Goal: Transaction & Acquisition: Purchase product/service

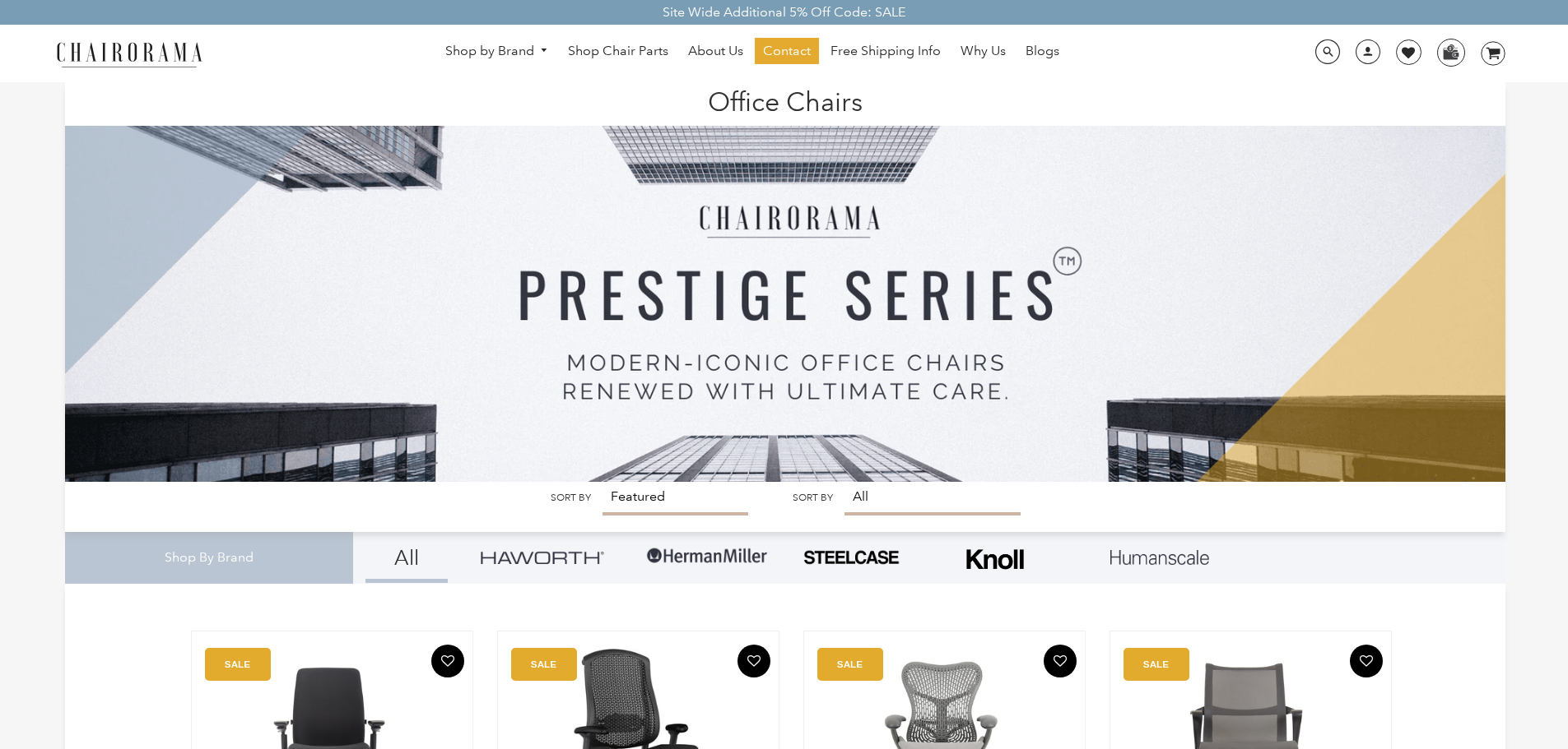
click at [682, 556] on img at bounding box center [707, 557] width 124 height 49
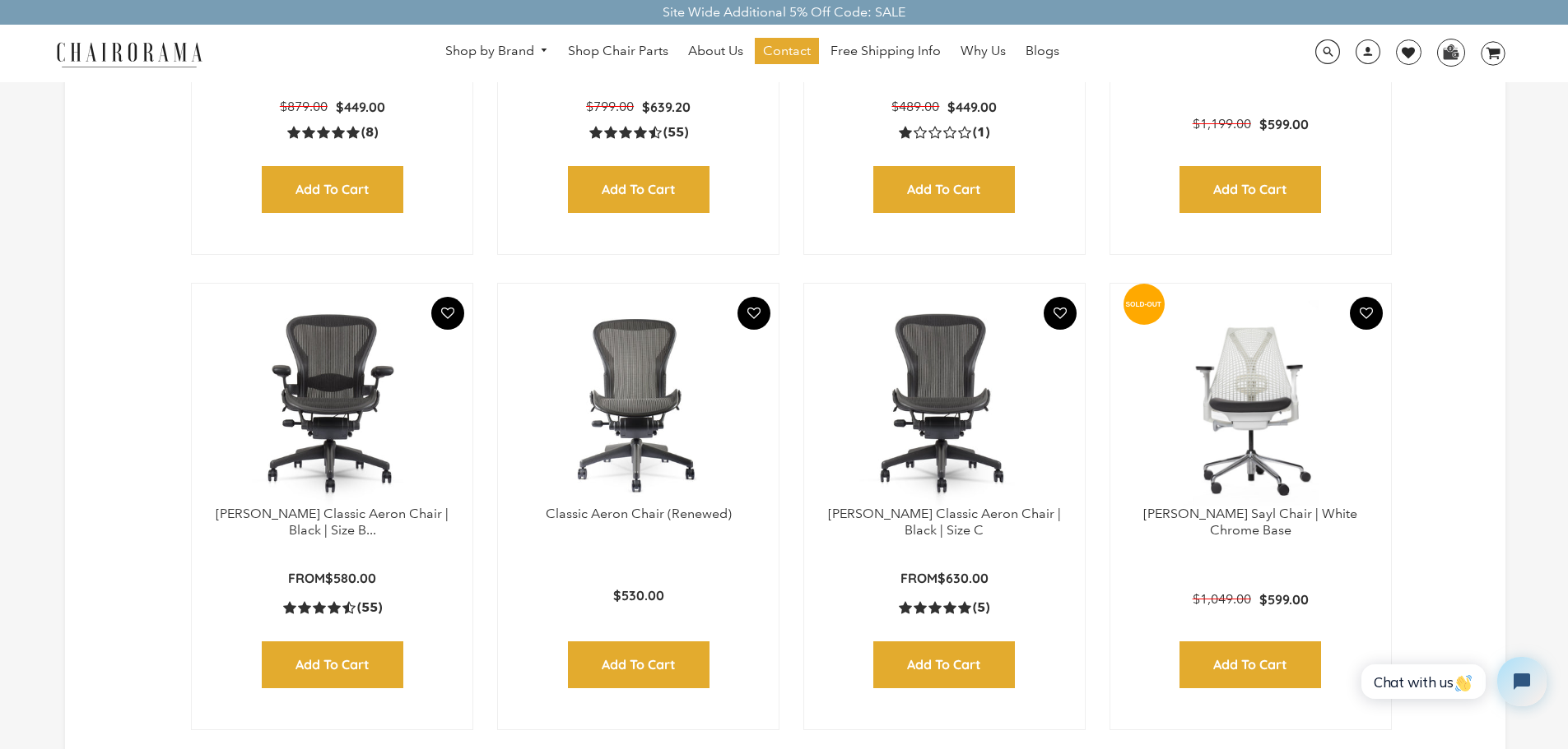
scroll to position [822, 0]
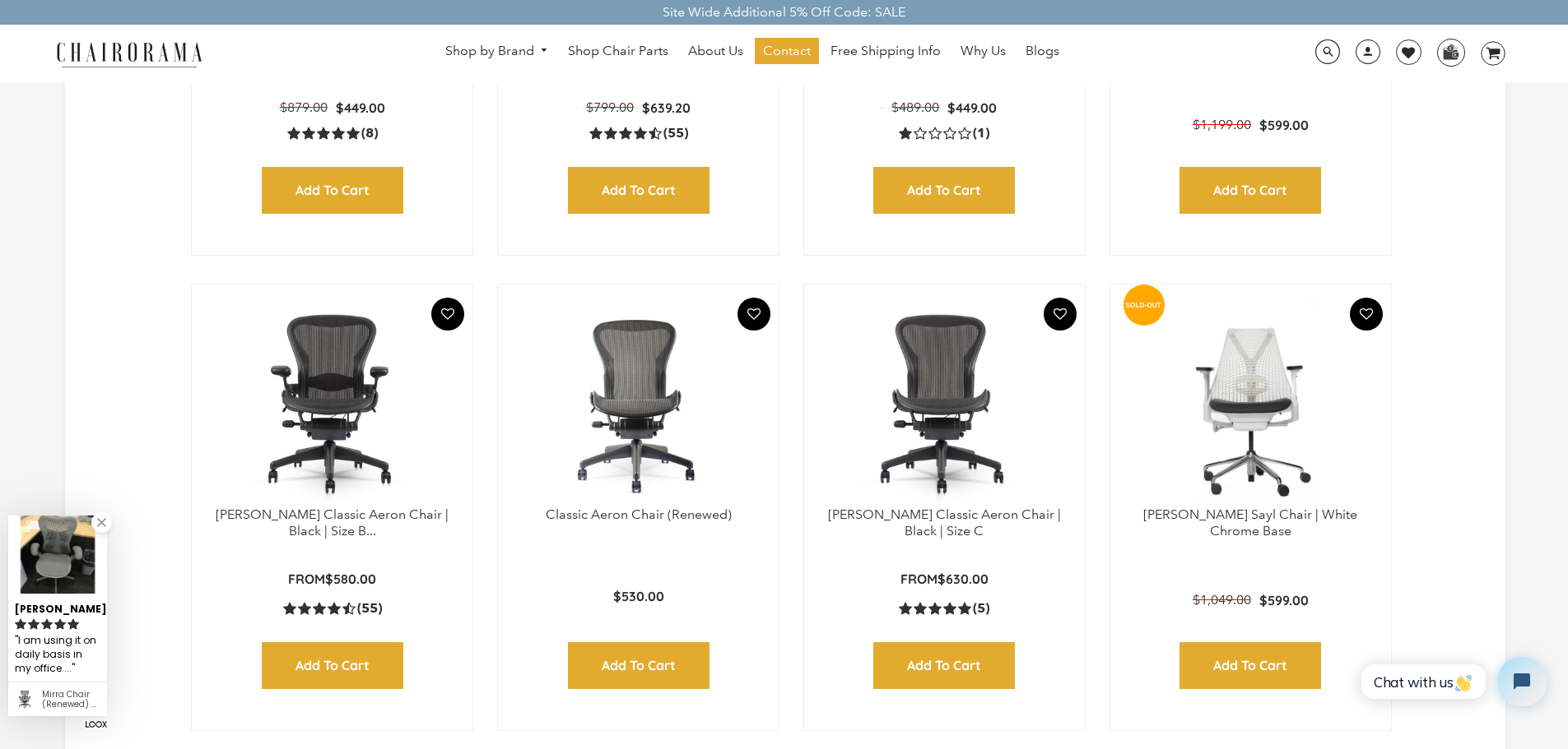
click at [344, 394] on img at bounding box center [332, 404] width 247 height 206
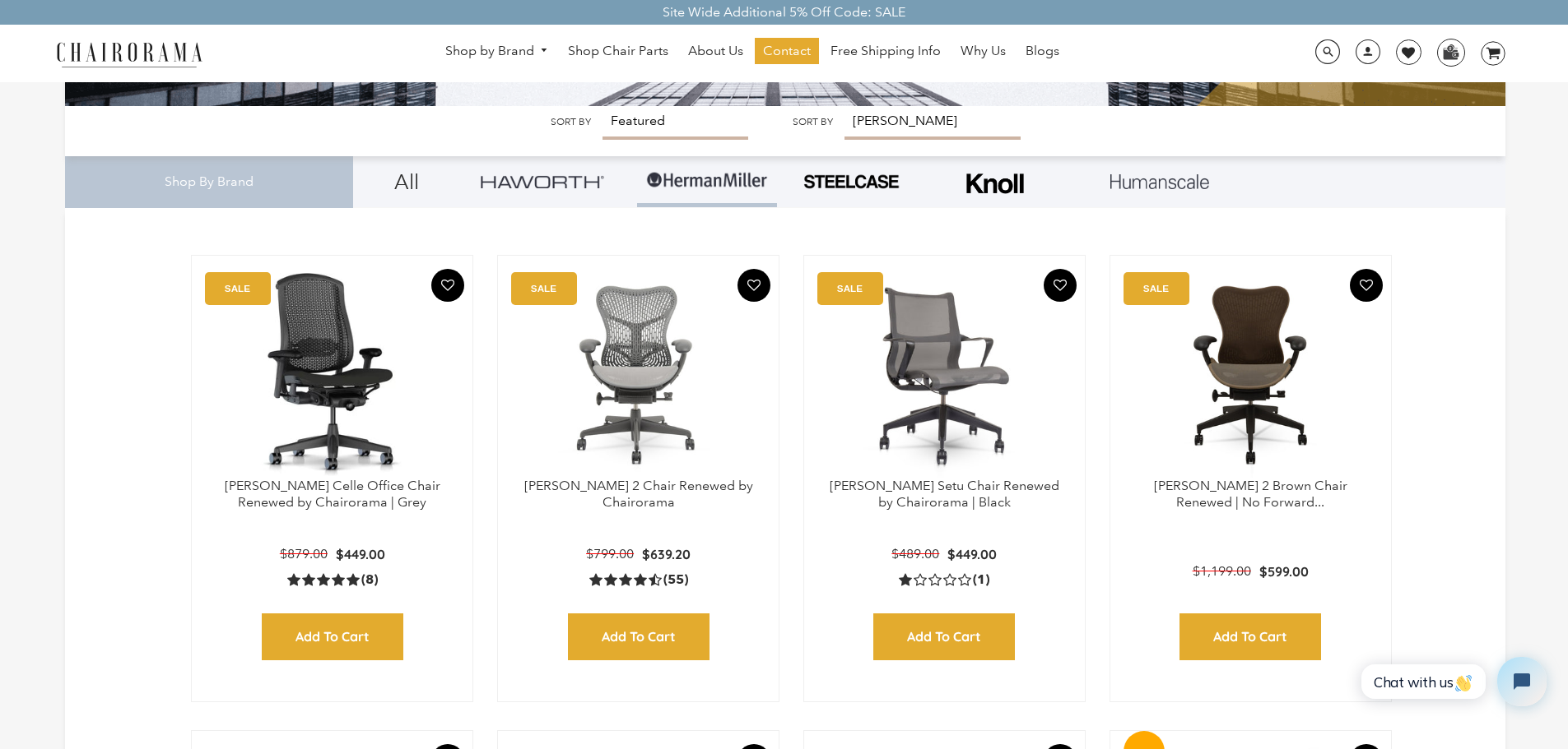
scroll to position [331, 0]
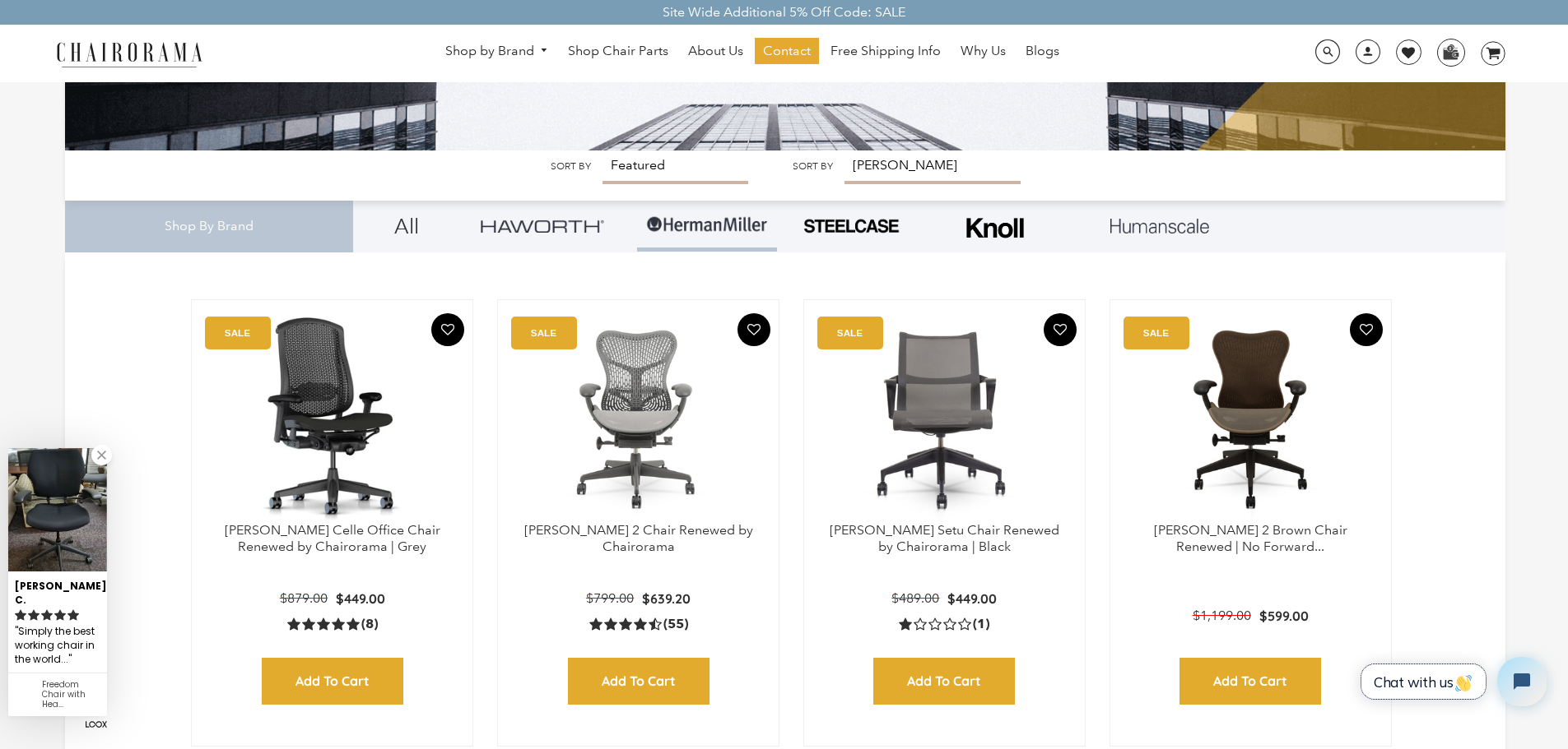
click at [1386, 680] on span "Chat with us" at bounding box center [1423, 682] width 100 height 17
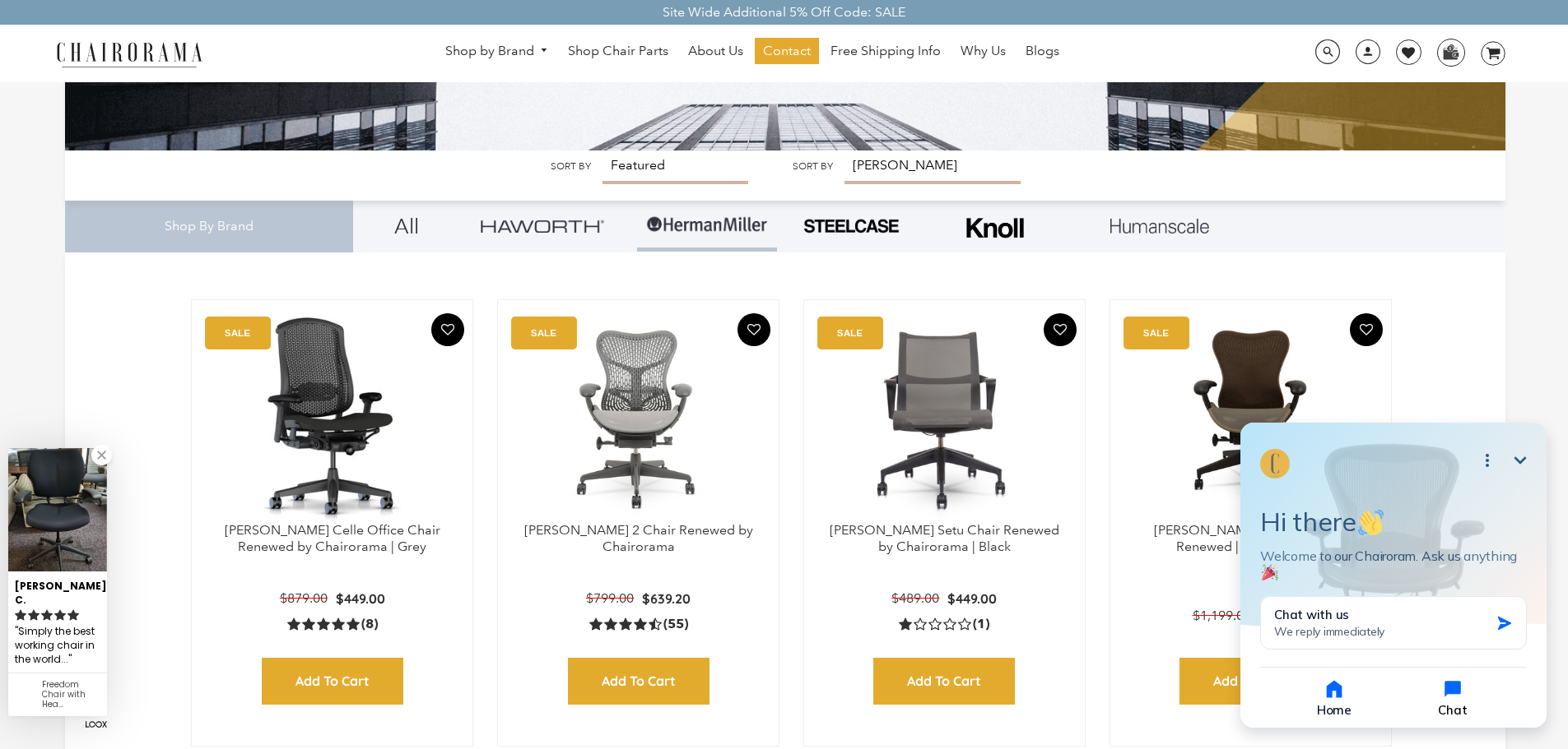
click at [1462, 689] on icon "button" at bounding box center [1452, 689] width 23 height 23
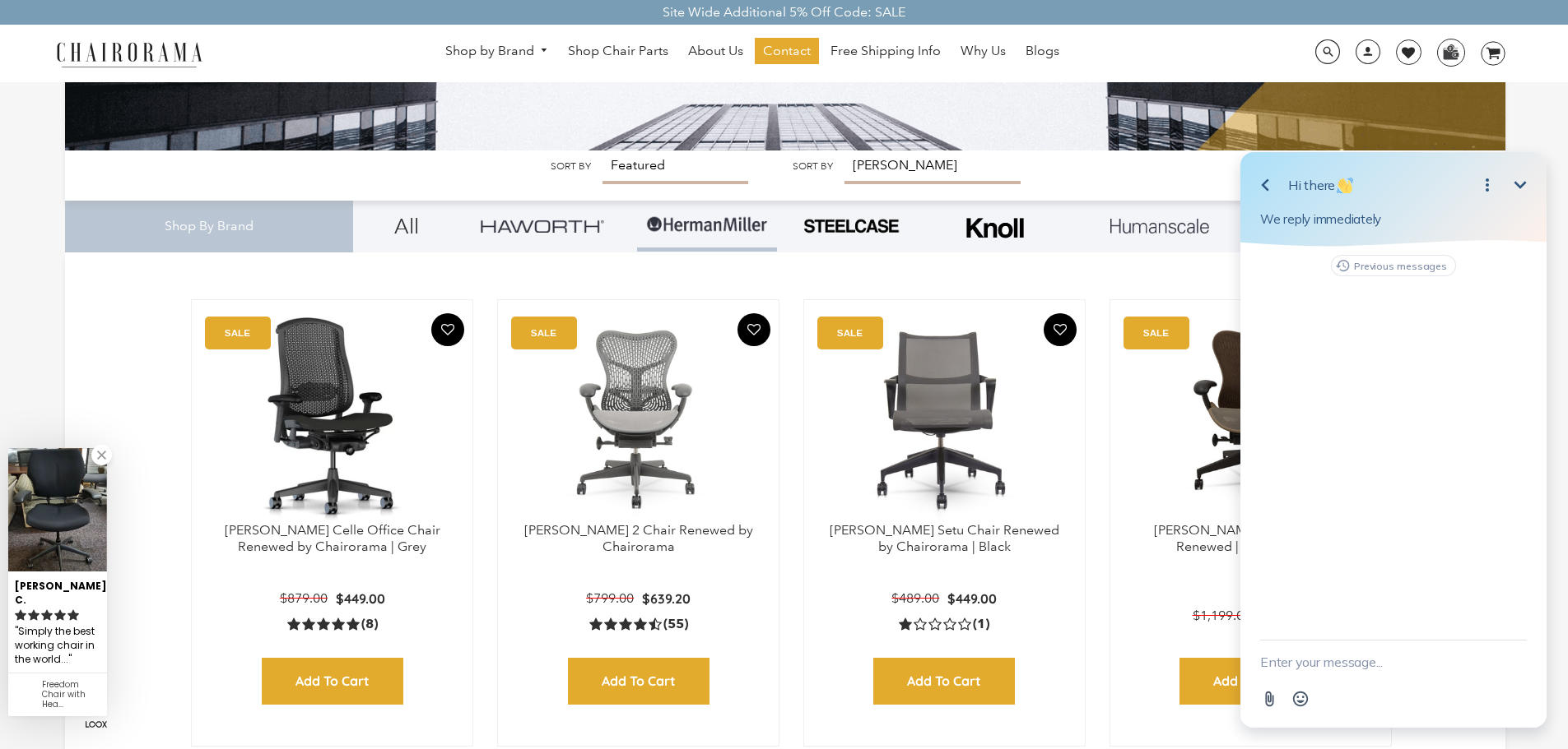
click at [1374, 667] on textarea "New message" at bounding box center [1393, 662] width 266 height 43
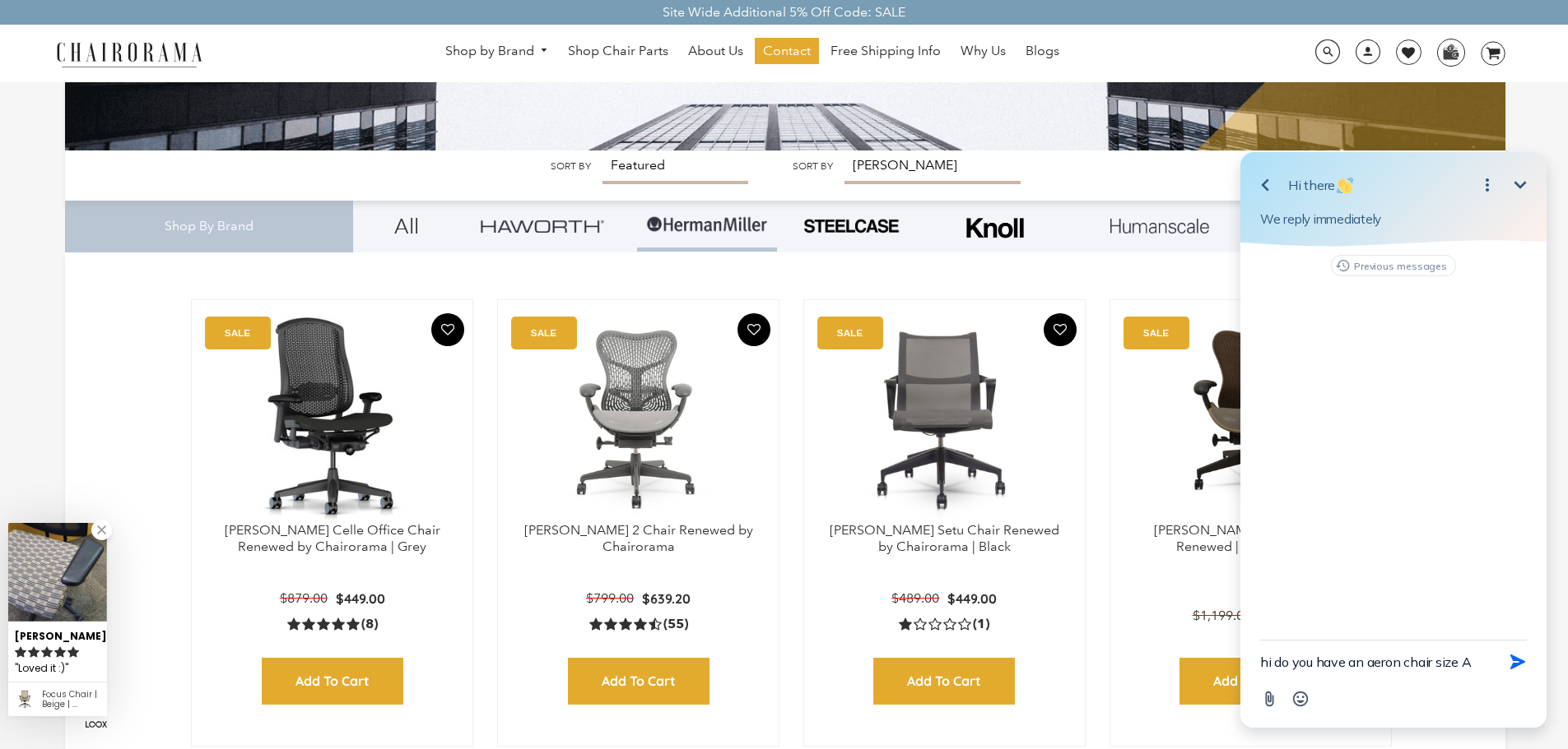
type textarea "hi do you have an aeron chair size A ?"
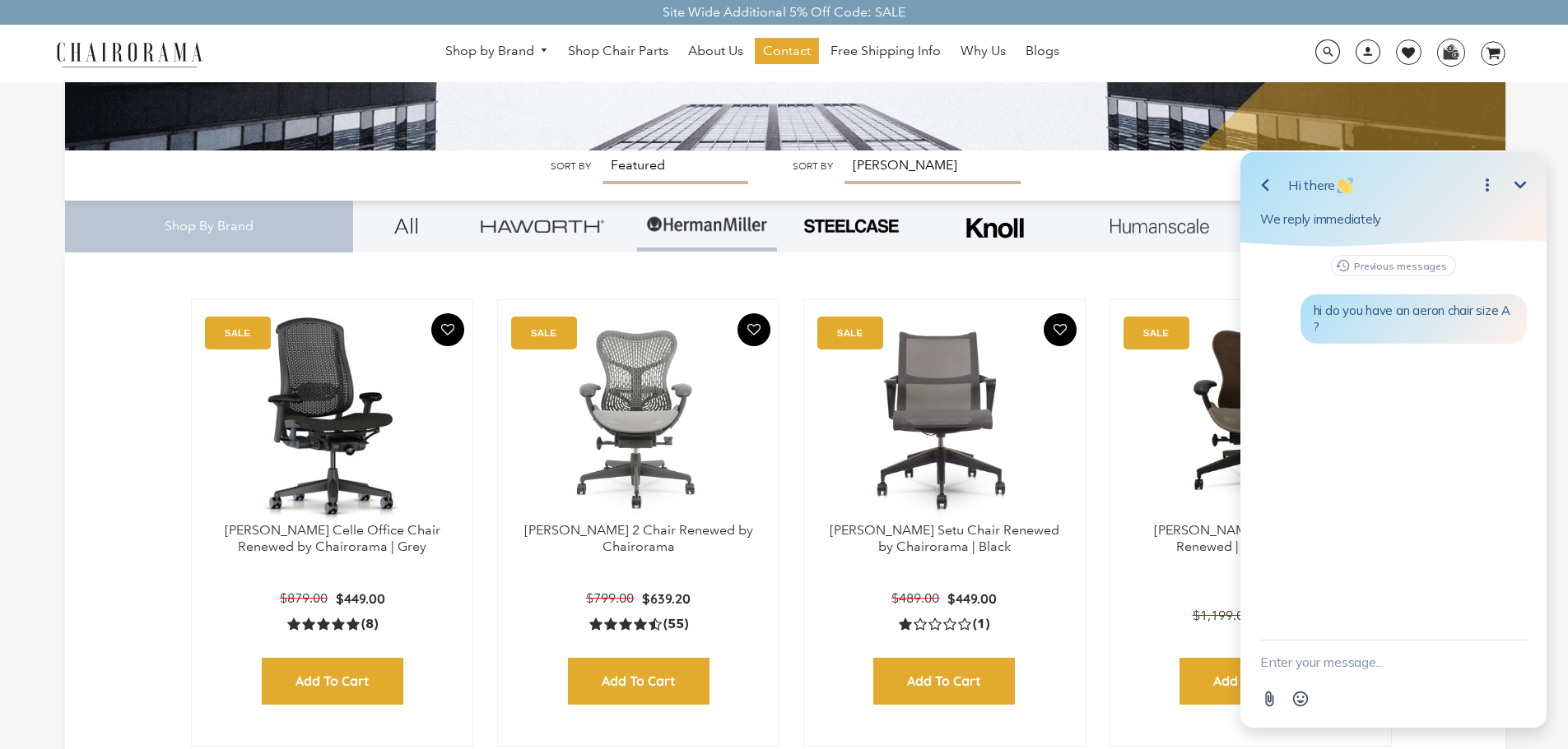
click at [1522, 191] on icon "Minimize" at bounding box center [1520, 185] width 20 height 20
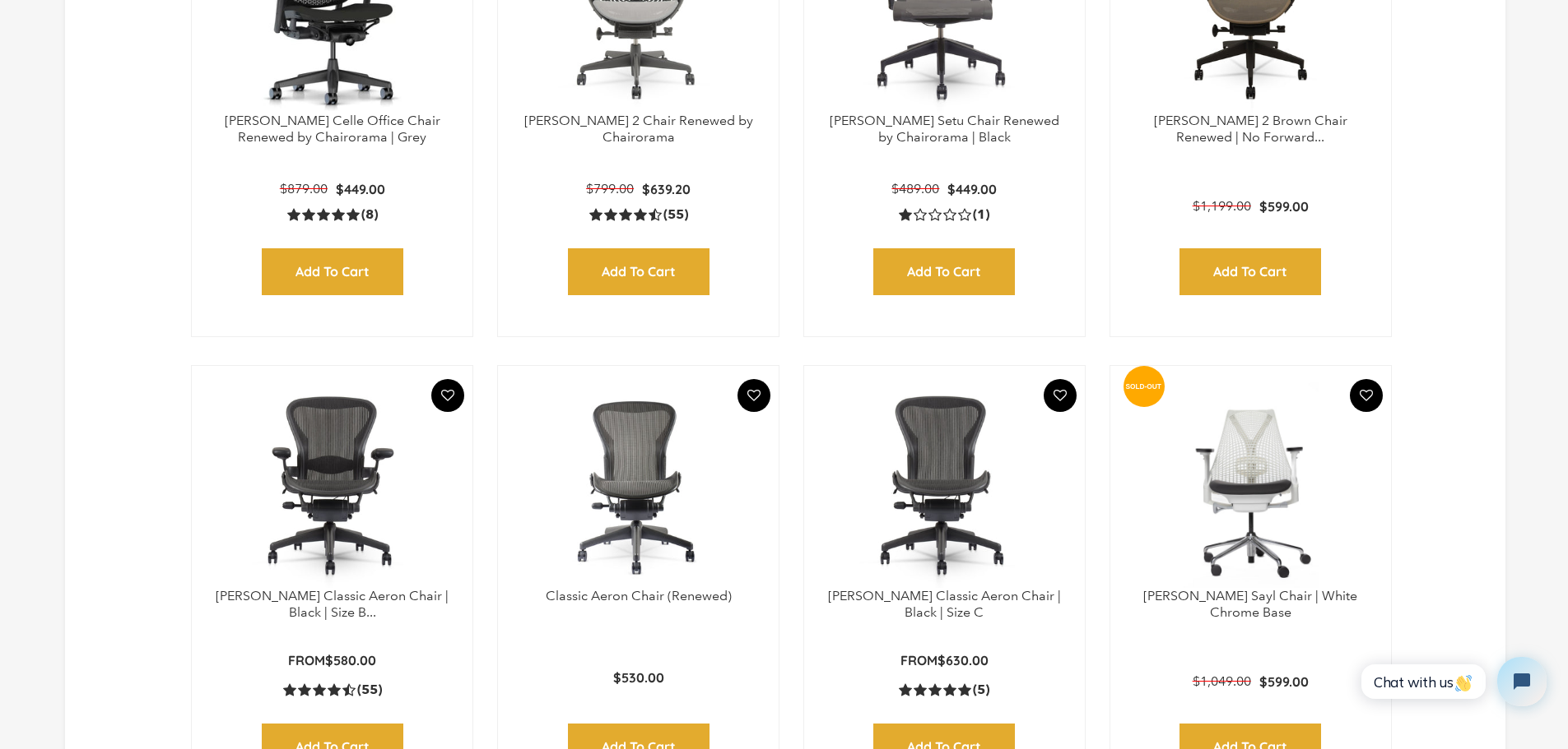
scroll to position [743, 0]
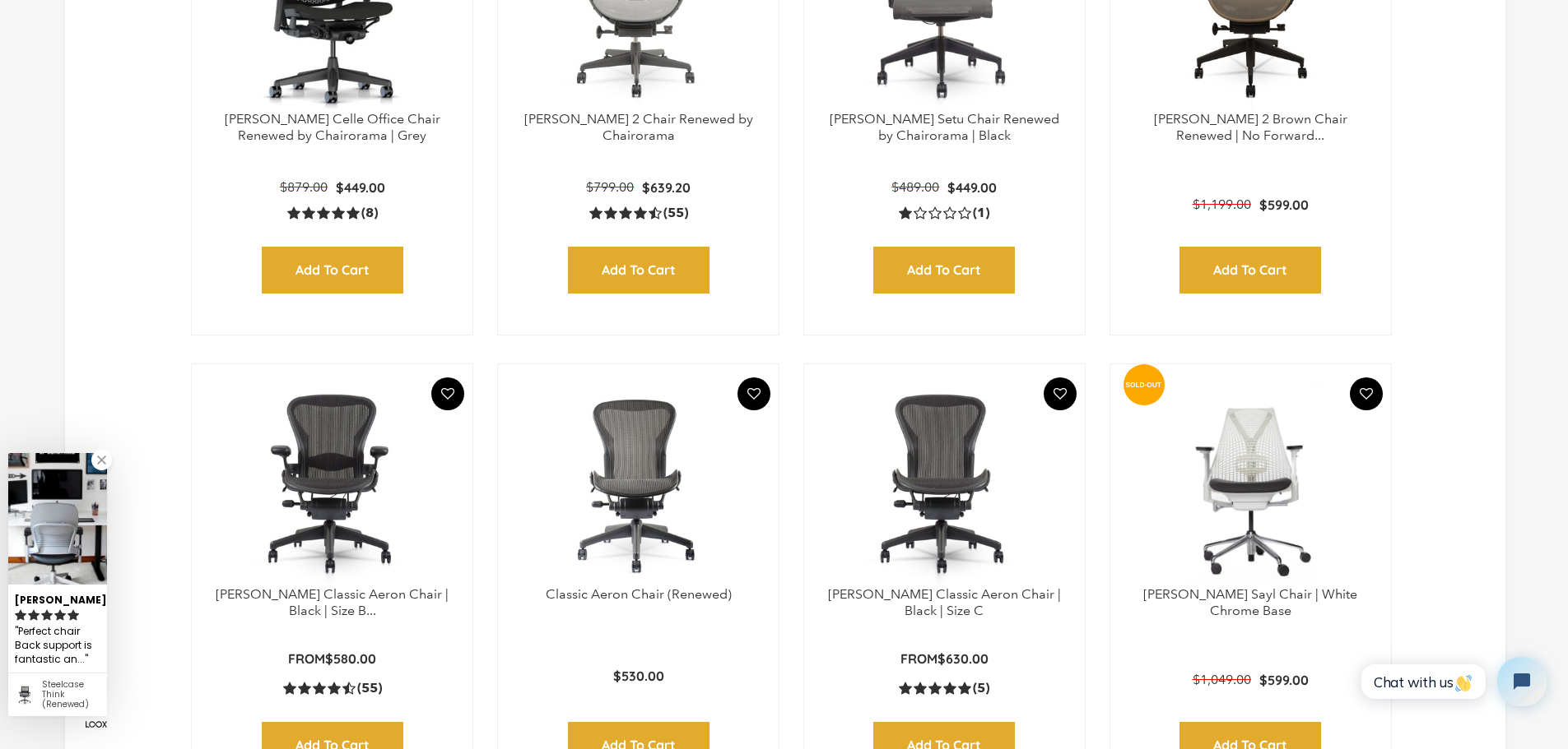
click at [356, 474] on img at bounding box center [332, 484] width 247 height 206
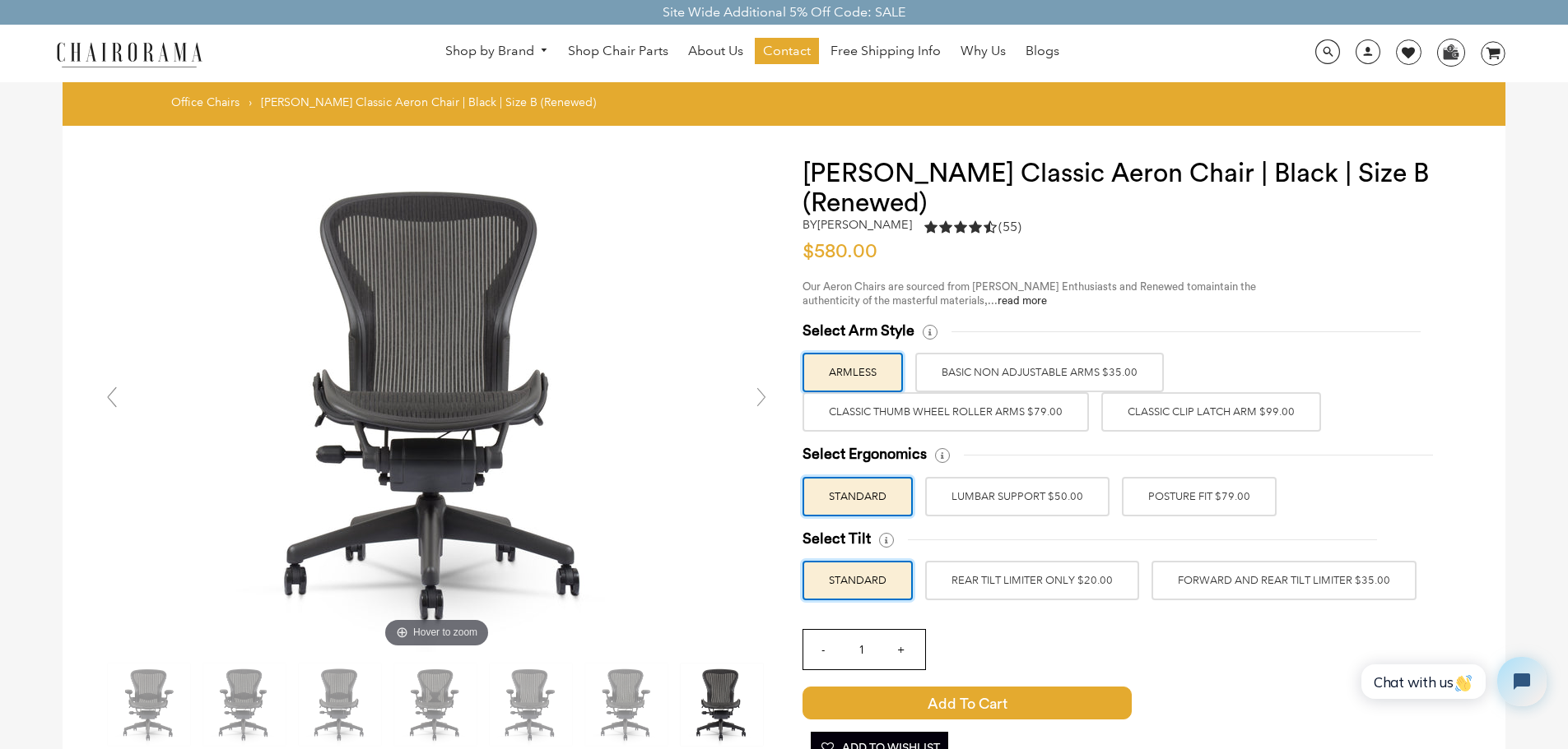
click at [1057, 372] on label "BASIC NON ADJUSTABLE ARMS $35.00" at bounding box center [1039, 373] width 248 height 40
click at [0, 0] on input "BASIC NON ADJUSTABLE ARMS $35.00" at bounding box center [0, 0] width 0 height 0
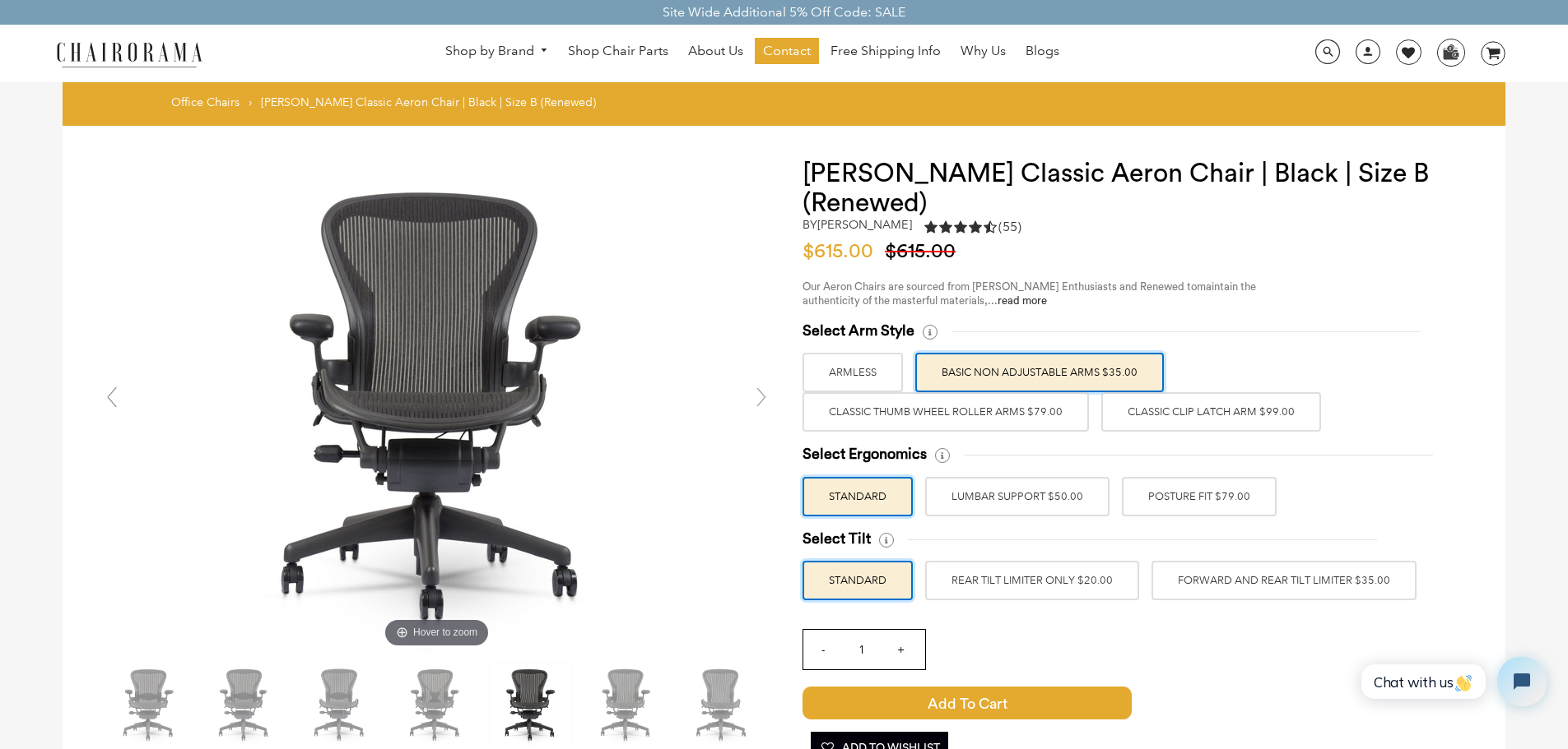
click at [999, 418] on label "Classic Thumb Wheel Roller Arms $79.00" at bounding box center [945, 413] width 286 height 40
click at [0, 0] on input "Classic Thumb Wheel Roller Arms $79.00" at bounding box center [0, 0] width 0 height 0
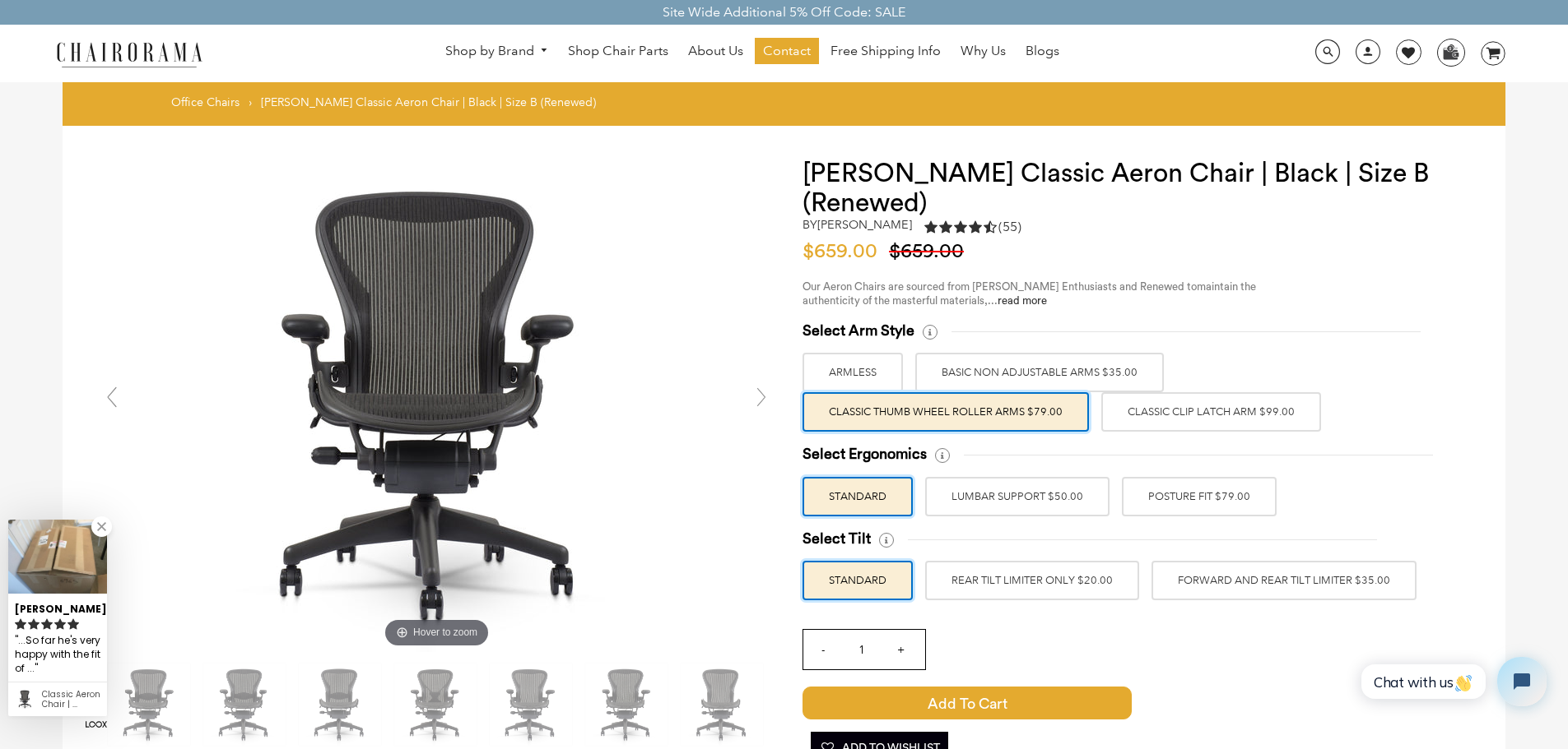
click at [1133, 413] on label "Classic Clip Latch Arm $99.00" at bounding box center [1211, 413] width 220 height 40
click at [0, 0] on input "Classic Clip Latch Arm $99.00" at bounding box center [0, 0] width 0 height 0
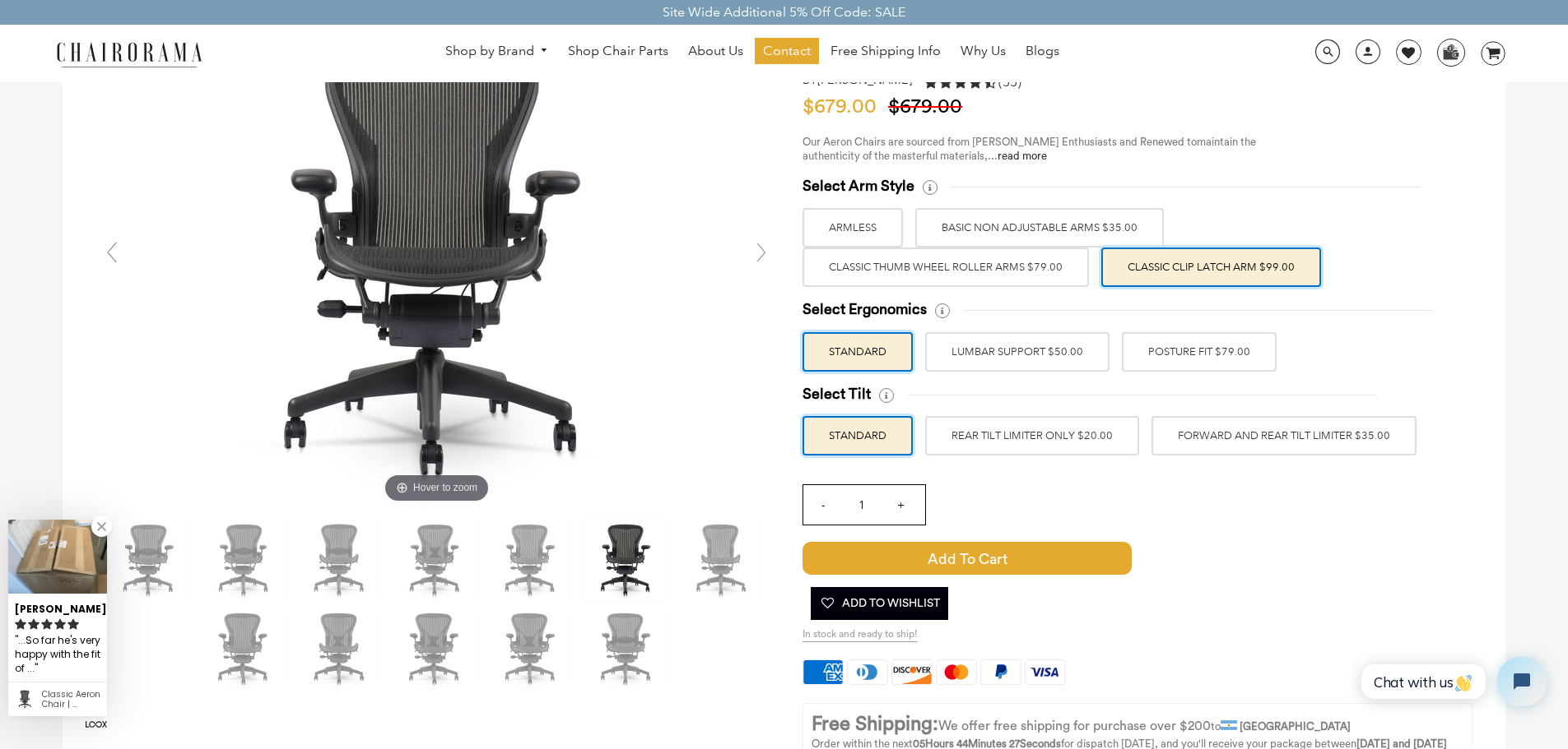
scroll to position [164, 0]
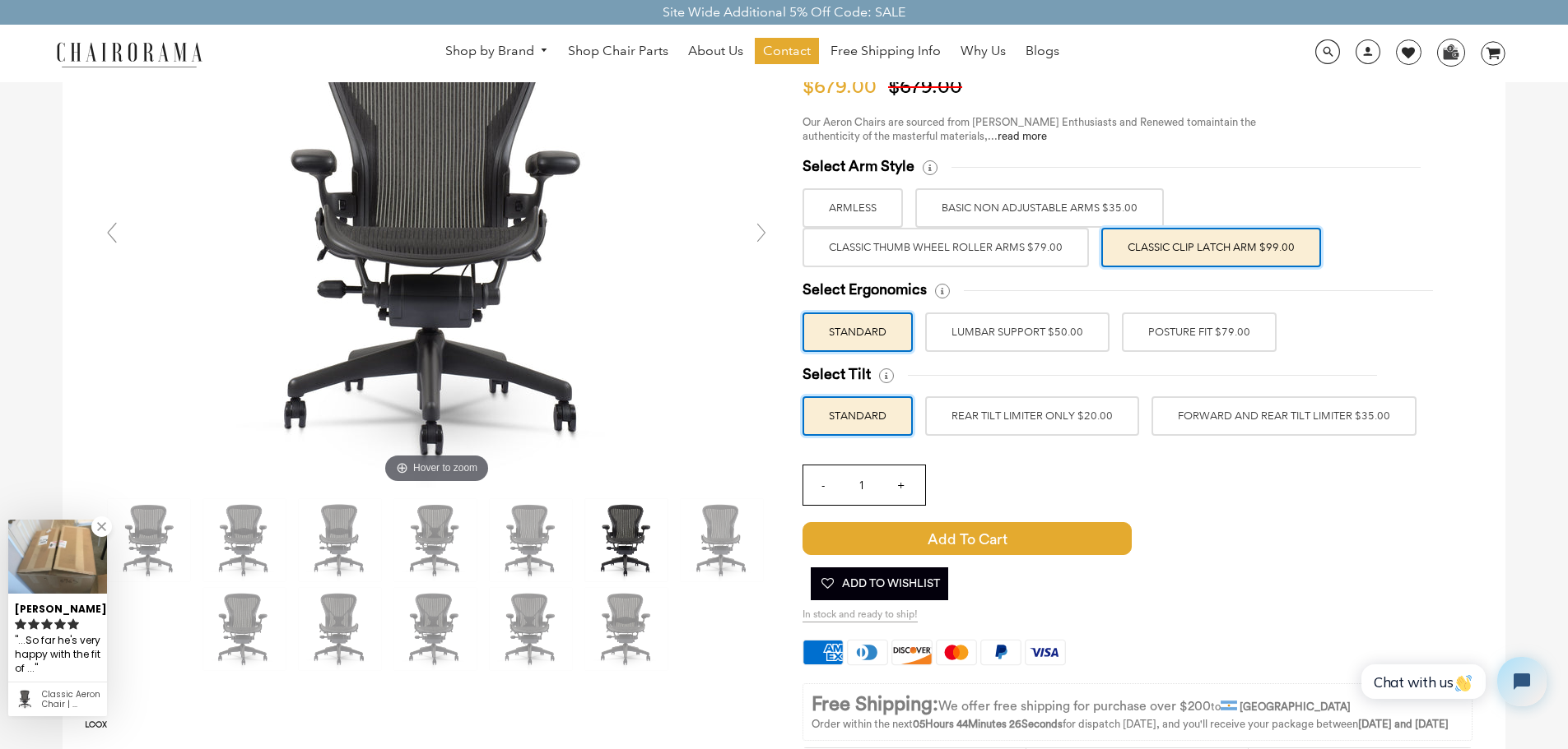
click at [1219, 340] on label "POSTURE FIT $79.00" at bounding box center [1199, 332] width 154 height 40
click at [0, 0] on input "POSTURE FIT $79.00" at bounding box center [0, 0] width 0 height 0
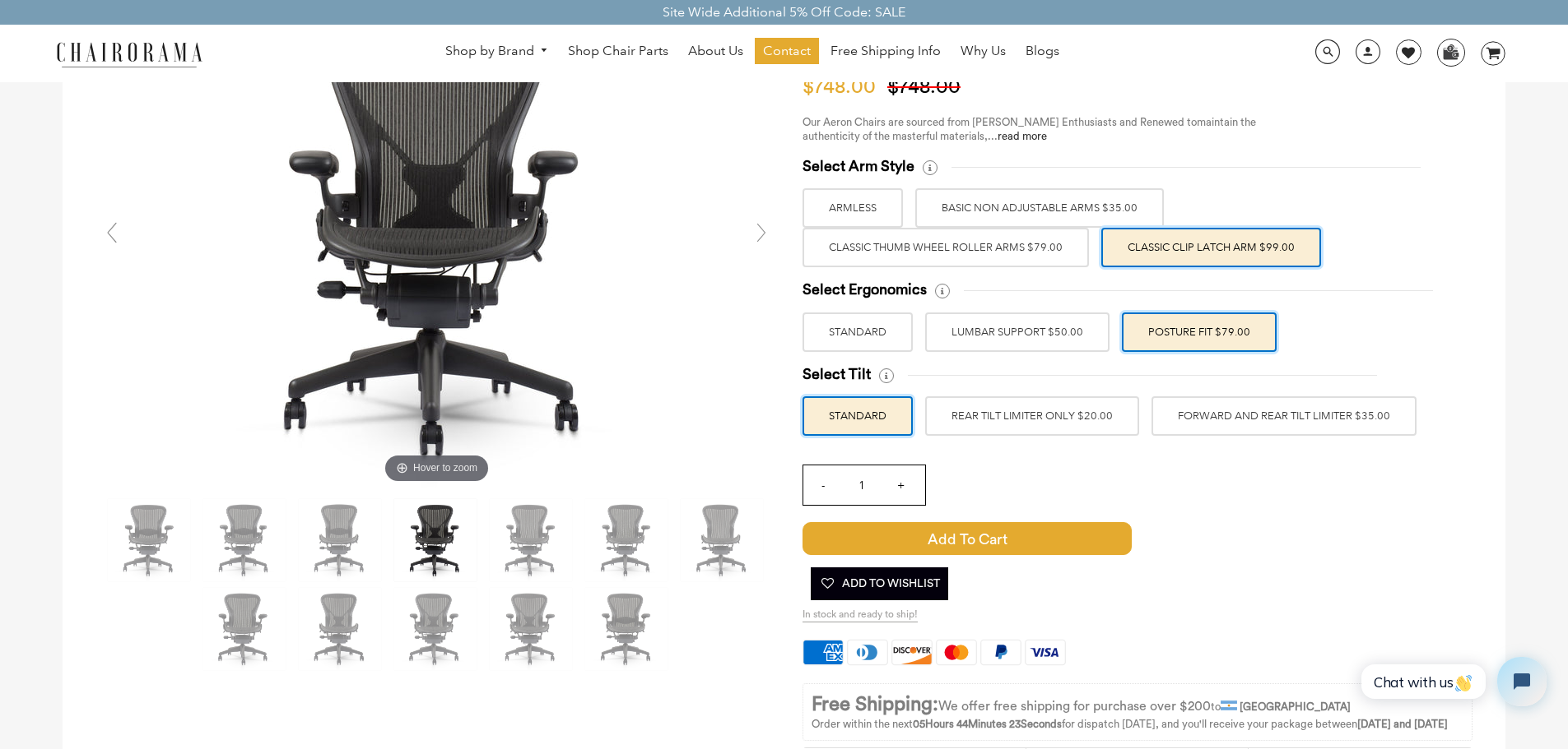
click at [1197, 408] on label "FORWARD AND REAR TILT LIMITER $35.00" at bounding box center [1284, 417] width 265 height 40
click at [0, 0] on input "FORWARD AND REAR TILT LIMITER $35.00" at bounding box center [0, 0] width 0 height 0
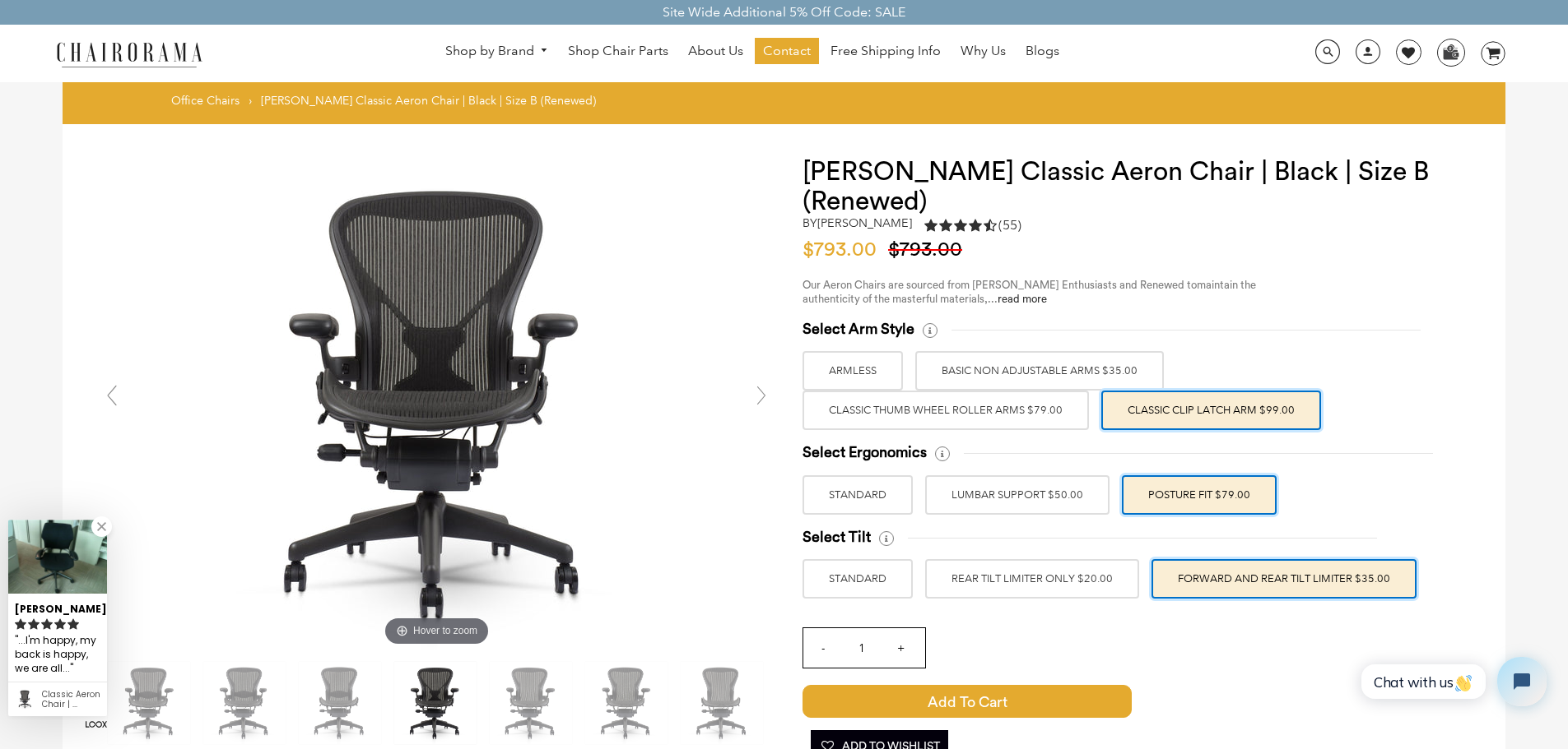
scroll to position [0, 0]
